Goal: Task Accomplishment & Management: Manage account settings

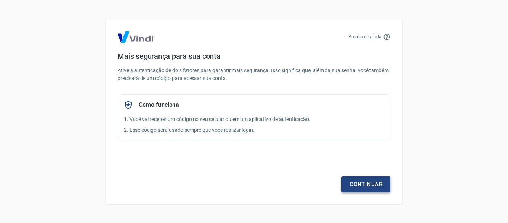
click at [357, 182] on link "Continuar" at bounding box center [365, 184] width 49 height 16
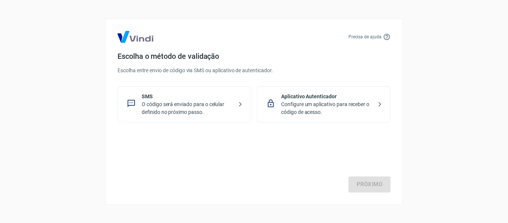
click at [175, 114] on p "O código será enviado para o celular definido no próximo passo." at bounding box center [187, 108] width 91 height 16
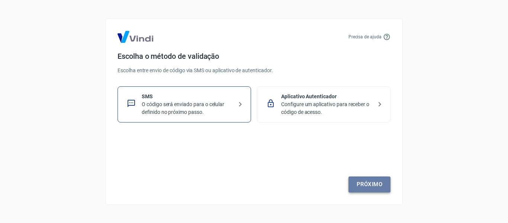
click at [367, 189] on link "Próximo" at bounding box center [369, 184] width 42 height 16
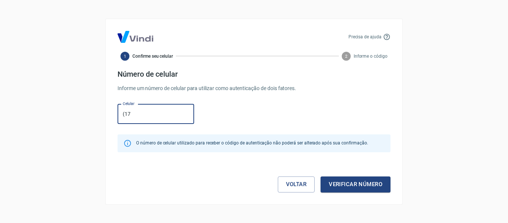
type input "[PHONE_NUMBER]"
click at [363, 187] on button "Verificar número" at bounding box center [356, 184] width 70 height 16
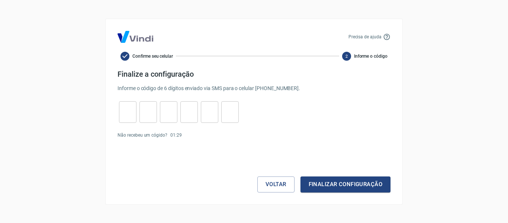
click at [125, 108] on input "tel" at bounding box center [127, 112] width 17 height 16
click at [196, 134] on link "Enviar novamente" at bounding box center [203, 134] width 36 height 5
drag, startPoint x: 123, startPoint y: 114, endPoint x: 94, endPoint y: 143, distance: 41.0
click at [122, 114] on input "tel" at bounding box center [127, 112] width 17 height 16
type input "4"
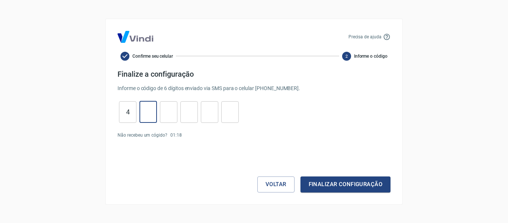
type input "9"
type input "8"
type input "1"
type input "8"
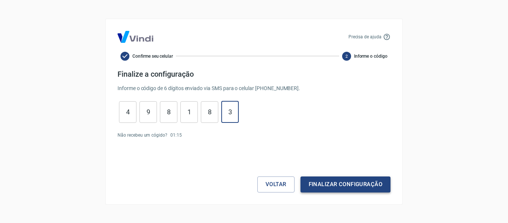
type input "3"
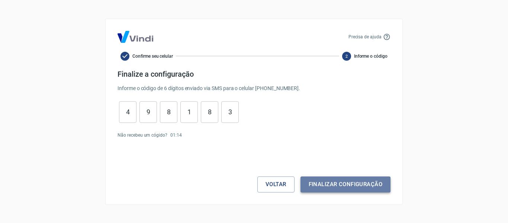
click at [330, 185] on button "Finalizar configuração" at bounding box center [346, 184] width 90 height 16
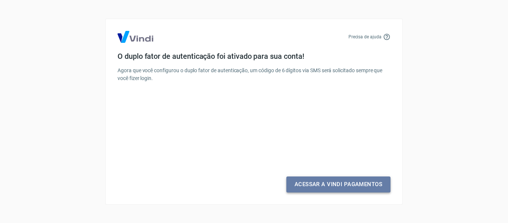
click at [334, 187] on link "Acessar a Vindi Pagamentos" at bounding box center [338, 184] width 104 height 16
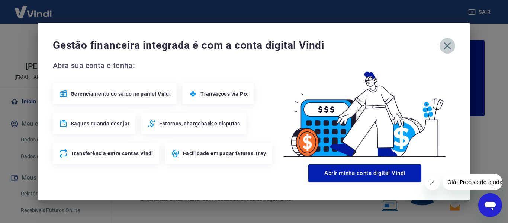
click at [447, 47] on icon "button" at bounding box center [447, 46] width 12 height 12
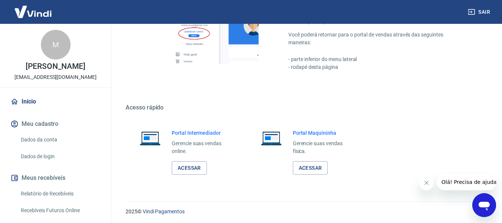
scroll to position [465, 0]
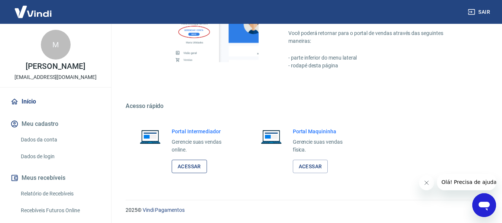
click at [188, 165] on link "Acessar" at bounding box center [189, 167] width 35 height 14
